Goal: Task Accomplishment & Management: Use online tool/utility

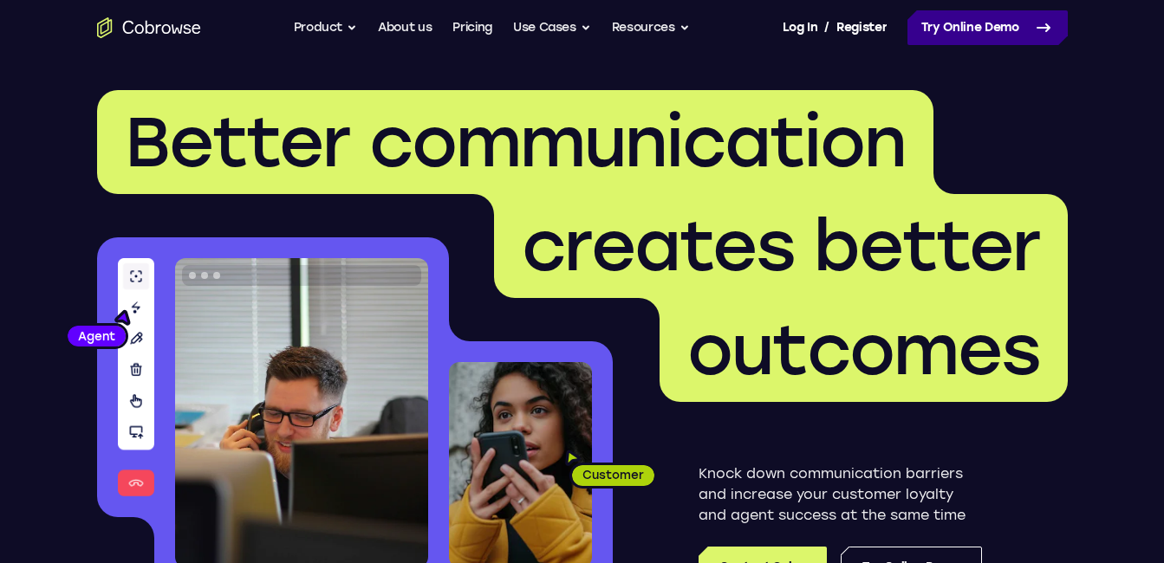
click at [971, 29] on link "Try Online Demo" at bounding box center [987, 27] width 160 height 35
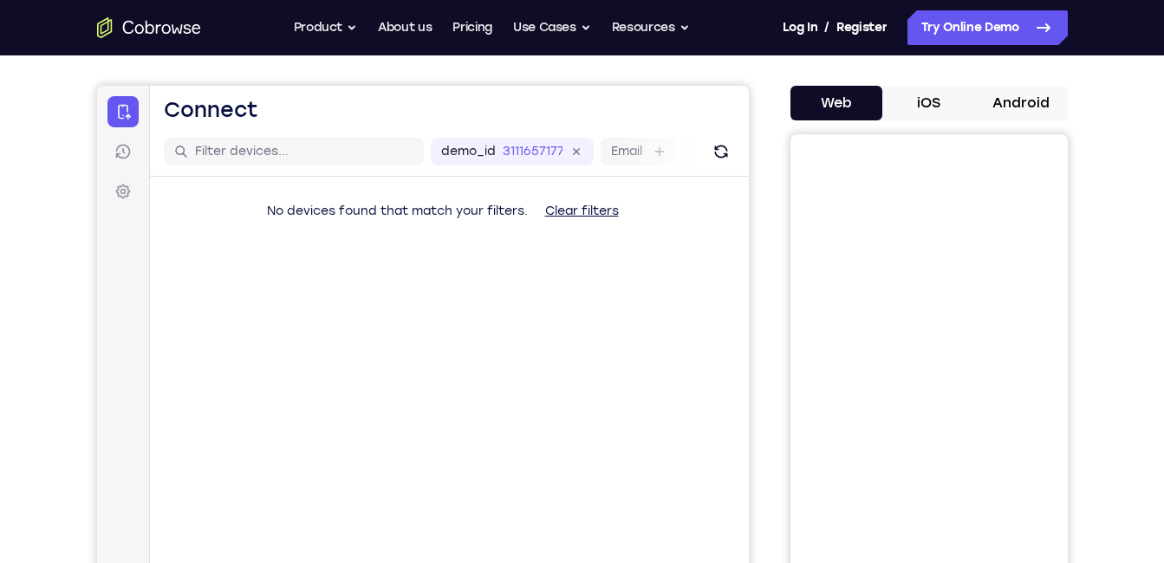
scroll to position [148, 0]
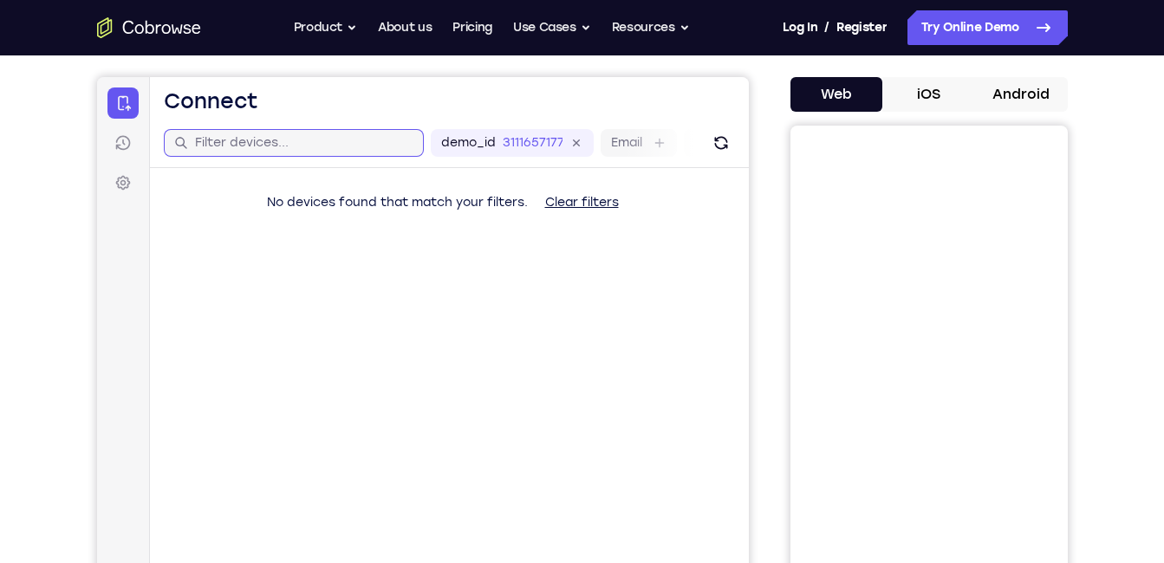
click at [314, 147] on input "text" at bounding box center [303, 142] width 218 height 17
type input "youtube"
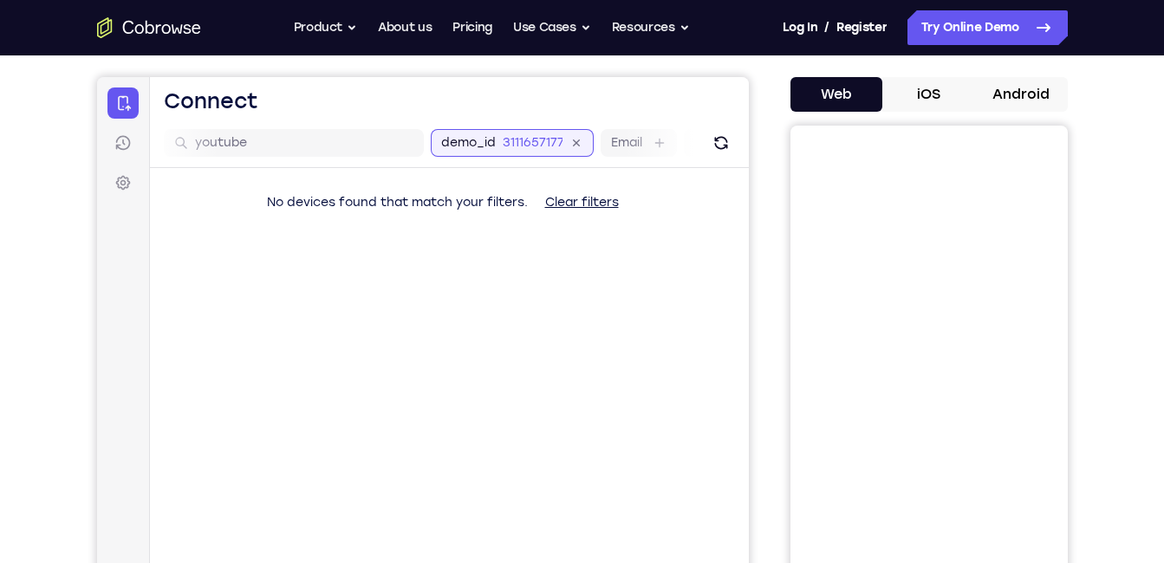
scroll to position [0, 84]
drag, startPoint x: 507, startPoint y: 146, endPoint x: 414, endPoint y: 156, distance: 93.3
click at [414, 156] on div "demo_id 3111657177" at bounding box center [427, 143] width 163 height 28
drag, startPoint x: 420, startPoint y: 153, endPoint x: 591, endPoint y: 125, distance: 173.8
click at [591, 125] on div "youtube demo_id 3111657177 3111657177 Email User ID Device ID Device name" at bounding box center [448, 143] width 599 height 49
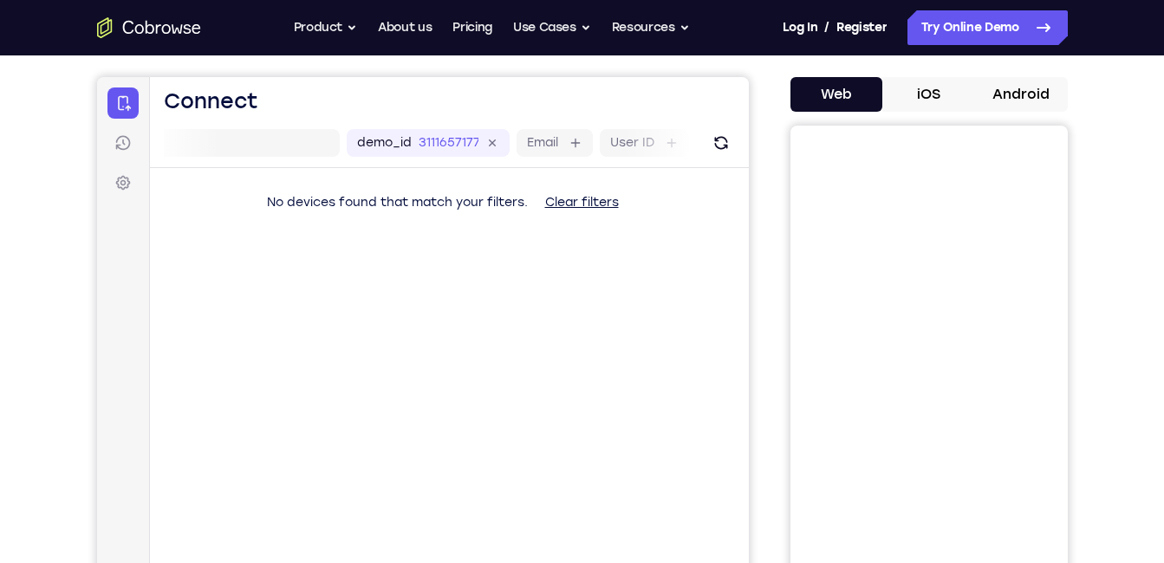
click at [207, 218] on div "No devices found that match your filters. Clear filters" at bounding box center [448, 202] width 599 height 35
drag, startPoint x: 295, startPoint y: 162, endPoint x: 439, endPoint y: 157, distance: 144.8
click at [439, 157] on div "youtube demo_id 3111657177 3111657177 Email User ID Device ID Device name" at bounding box center [448, 143] width 599 height 49
